Goal: Task Accomplishment & Management: Use online tool/utility

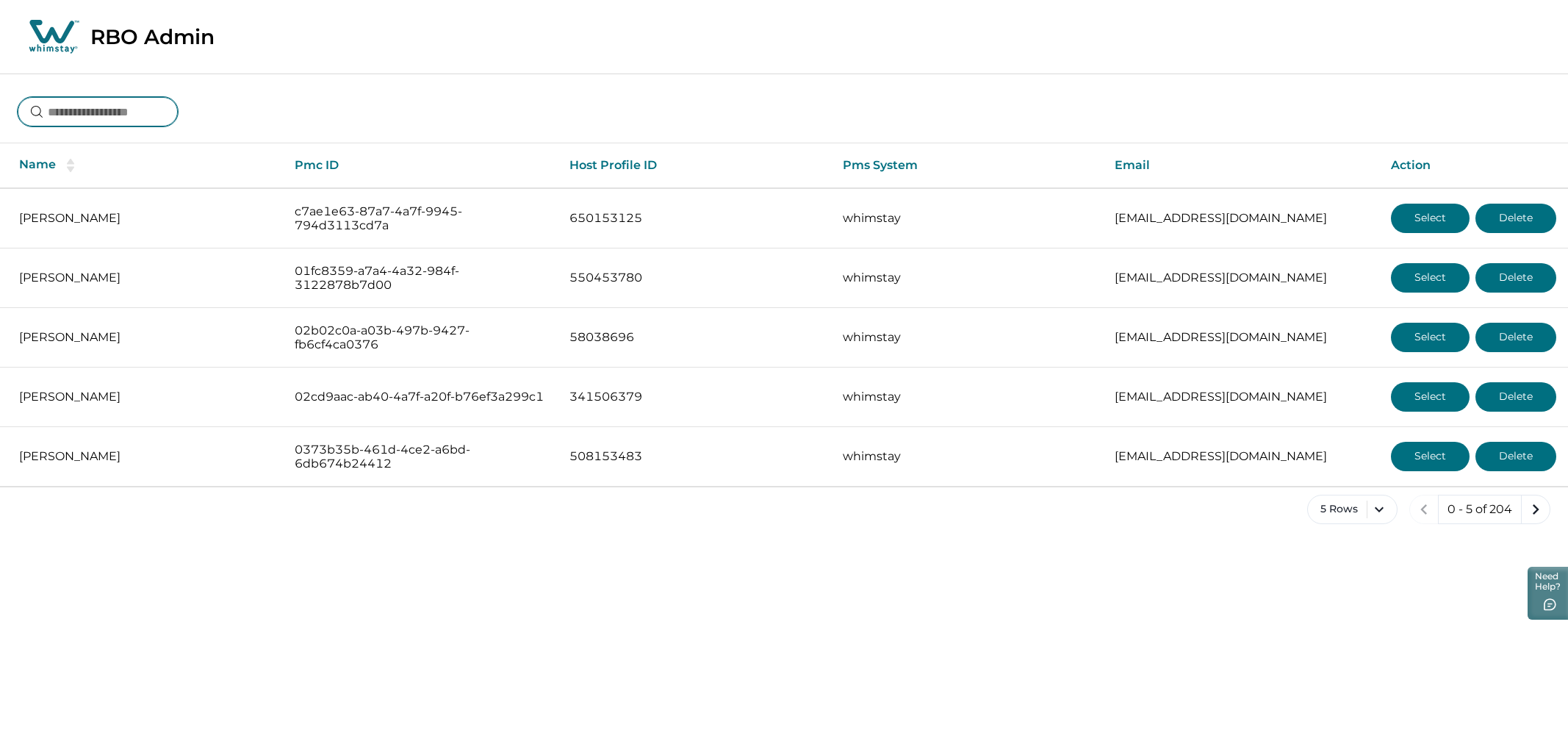
click at [77, 114] on input at bounding box center [98, 112] width 160 height 30
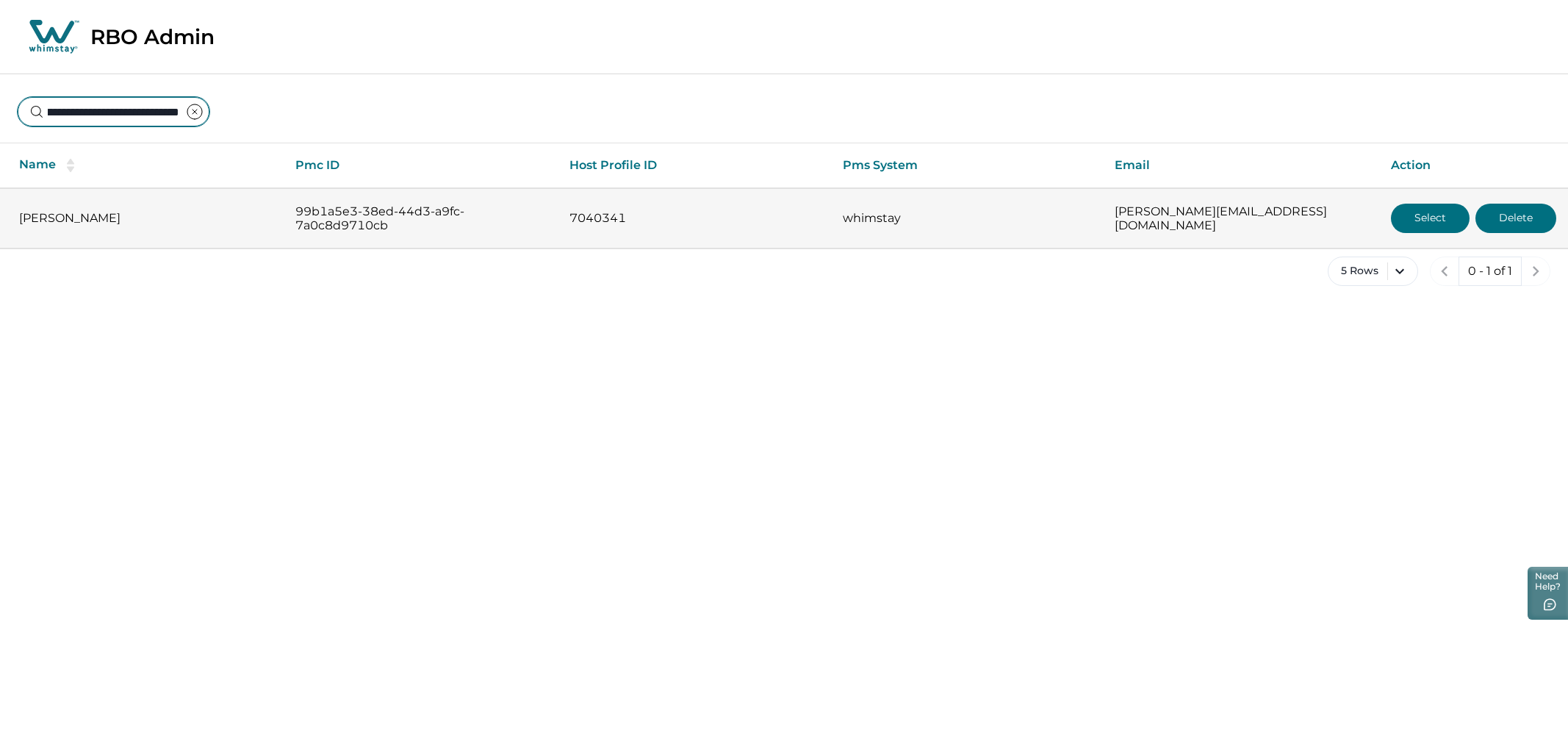
type input "**********"
click at [1423, 222] on button "Select" at bounding box center [1430, 219] width 78 height 30
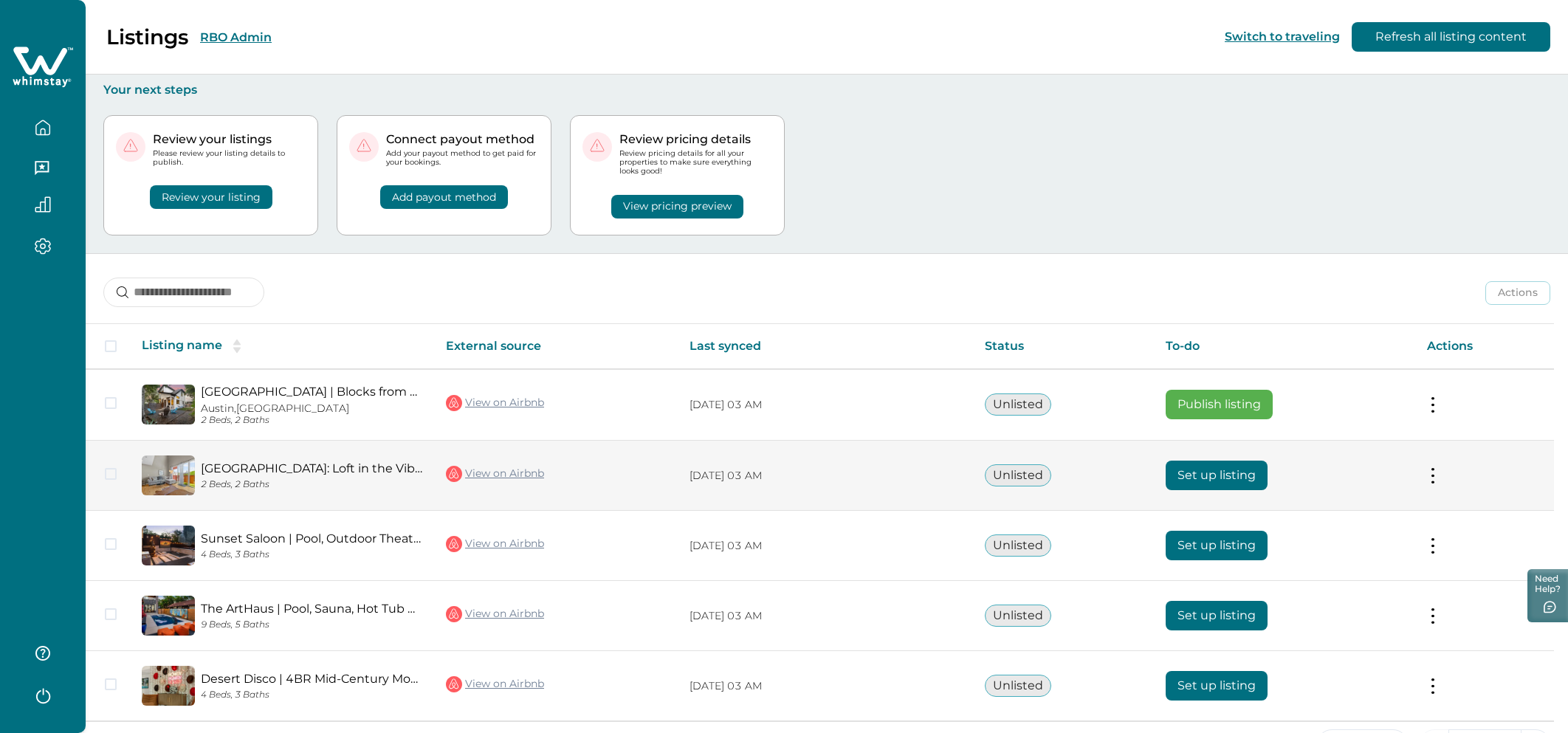
scroll to position [50, 0]
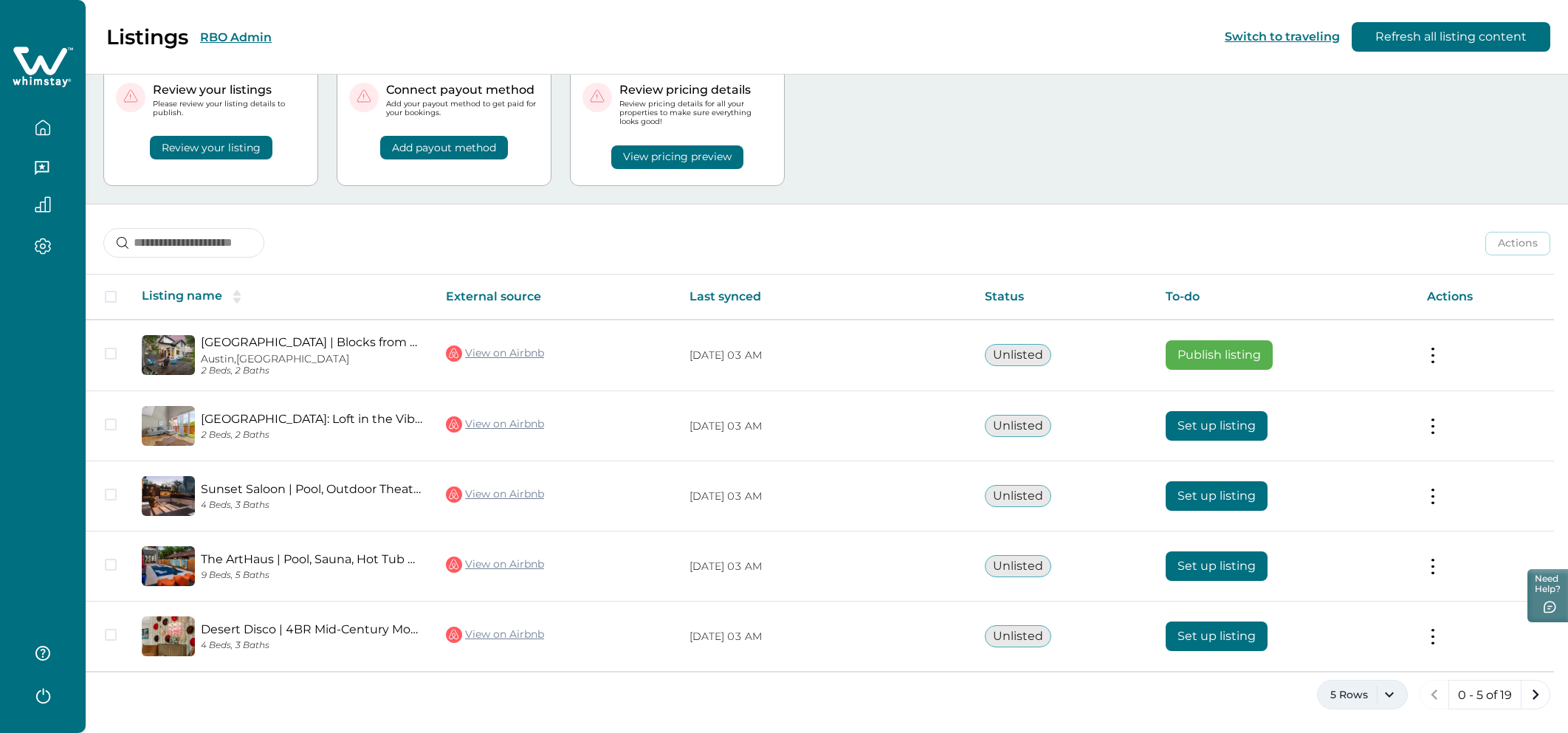
click at [1394, 704] on button "5 Rows" at bounding box center [1362, 695] width 91 height 30
click at [1359, 657] on button "100 Rows" at bounding box center [1362, 653] width 79 height 30
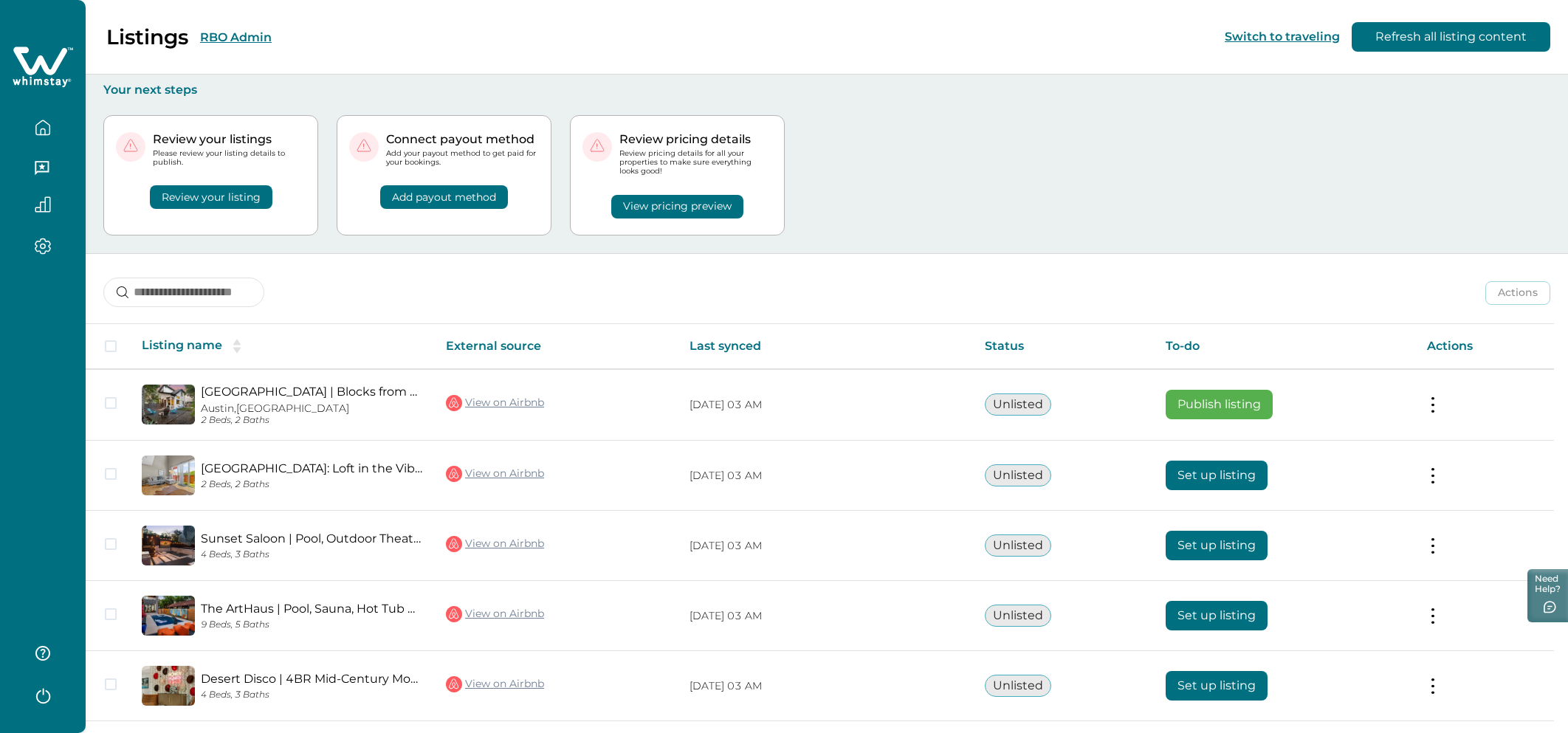
click at [223, 38] on button "RBO Admin" at bounding box center [236, 36] width 72 height 14
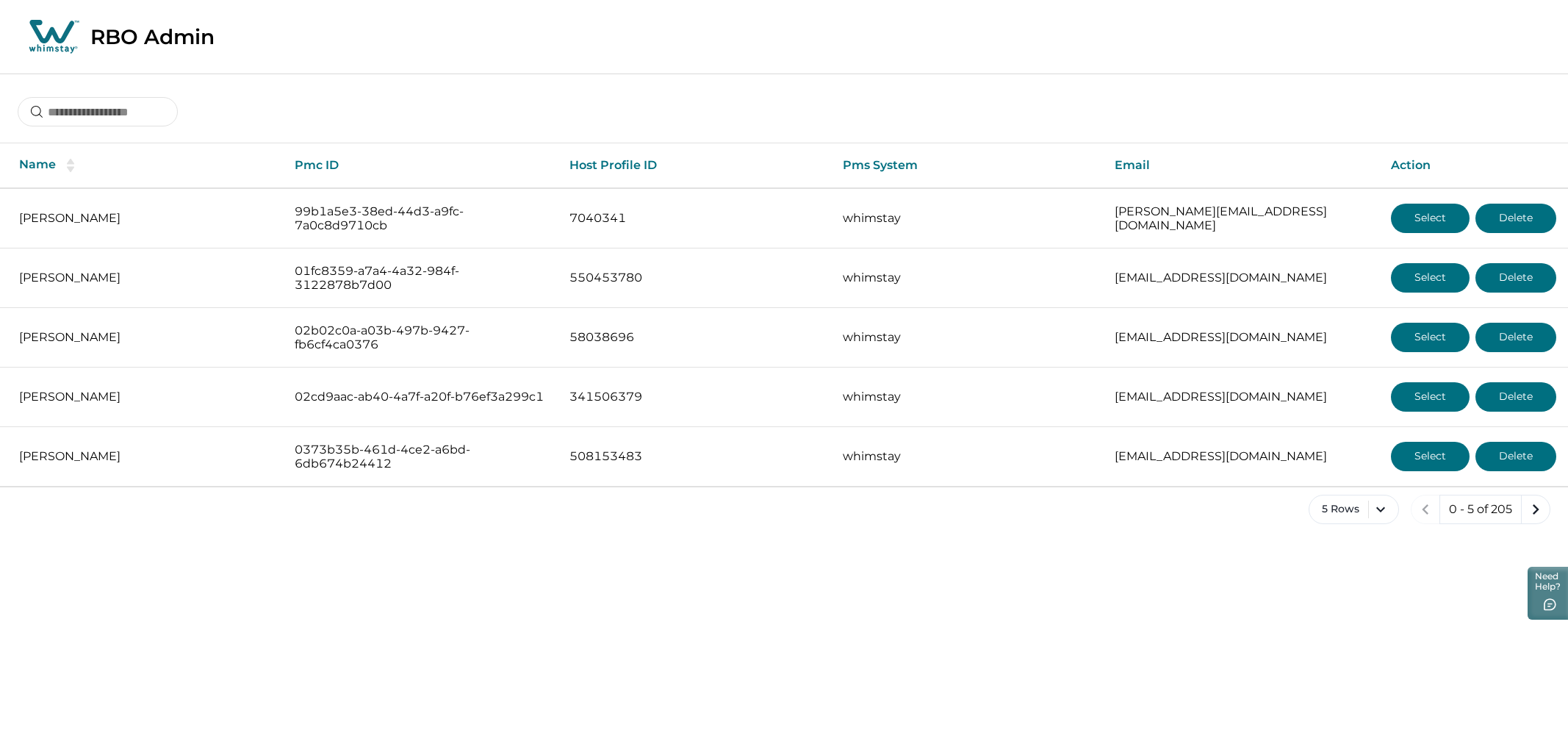
click at [121, 131] on div "Name Pmc ID Host Profile ID Pms System Email Action Jeremy Azancot 99b1a5e3-38e…" at bounding box center [784, 310] width 1568 height 474
click at [81, 112] on input at bounding box center [98, 112] width 160 height 30
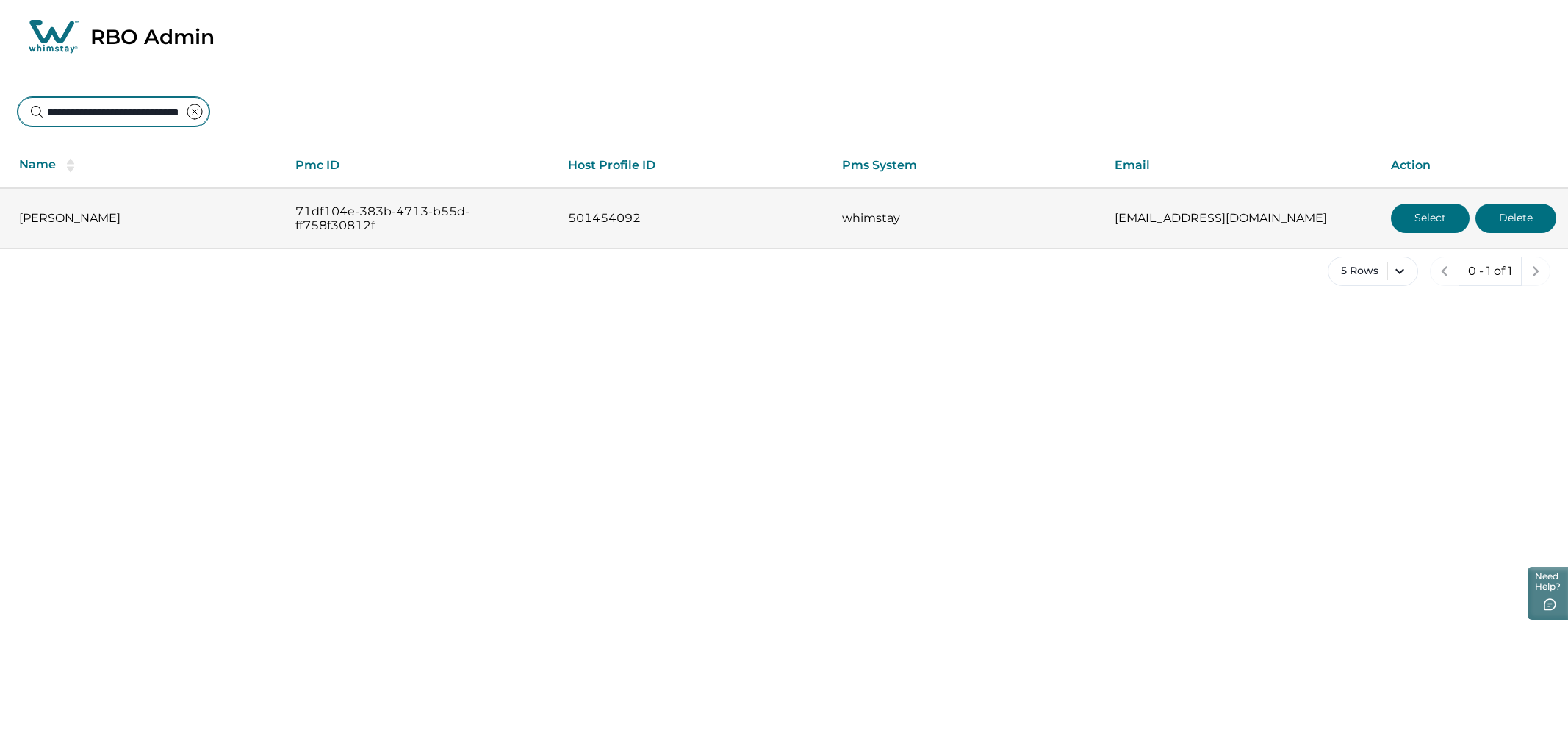
type input "**********"
click at [1448, 212] on button "Select" at bounding box center [1430, 219] width 78 height 30
